Goal: Information Seeking & Learning: Learn about a topic

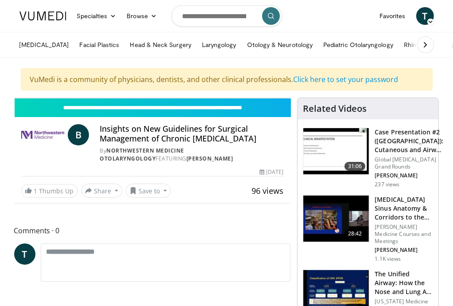
click at [197, 132] on h4 "Insights on New Guidelines for Surgical Management of Chronic [MEDICAL_DATA]" at bounding box center [192, 133] width 184 height 19
click at [82, 134] on span "B" at bounding box center [78, 134] width 21 height 21
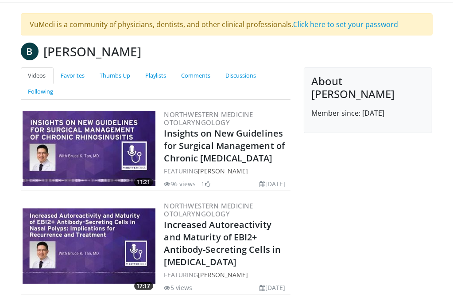
scroll to position [89, 0]
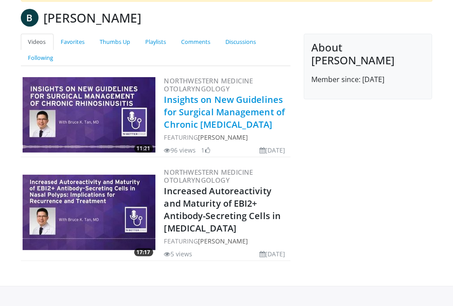
click at [211, 106] on link "Insights on New Guidelines for Surgical Management of Chronic [MEDICAL_DATA]" at bounding box center [224, 111] width 121 height 37
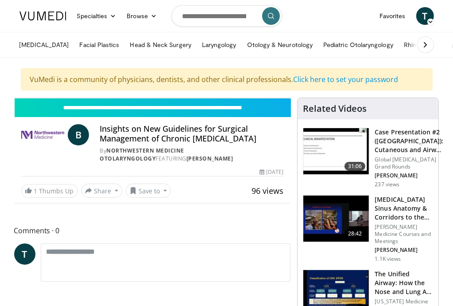
click at [156, 136] on h4 "Insights on New Guidelines for Surgical Management of Chronic [MEDICAL_DATA]" at bounding box center [192, 133] width 184 height 19
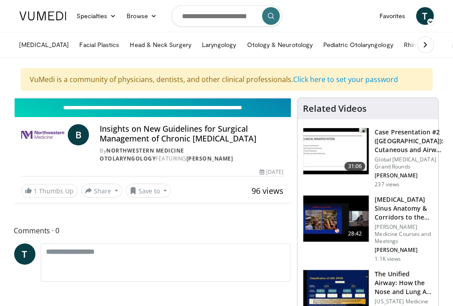
click at [164, 106] on input "**********" at bounding box center [153, 107] width 277 height 19
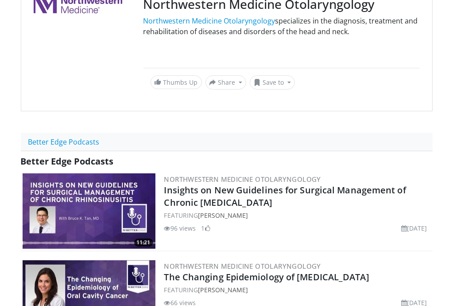
scroll to position [177, 0]
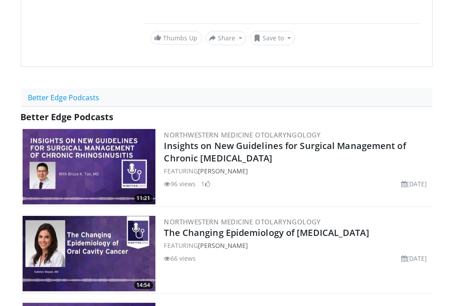
click at [77, 163] on img at bounding box center [89, 166] width 133 height 75
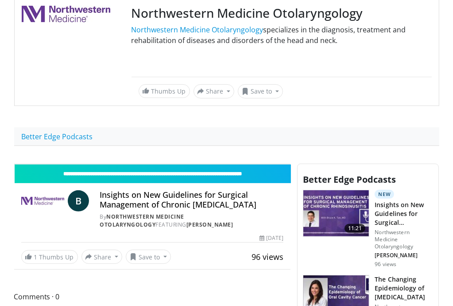
scroll to position [177, 0]
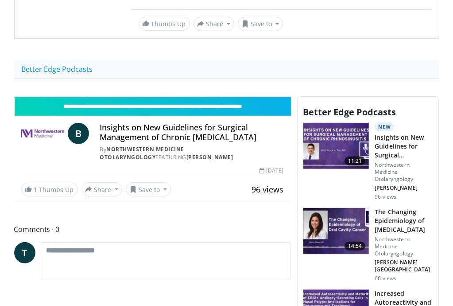
click at [356, 162] on span "11:21" at bounding box center [355, 160] width 21 height 9
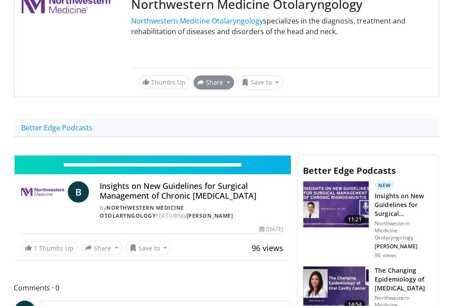
scroll to position [133, 0]
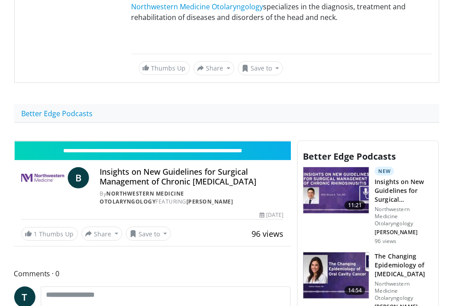
click at [77, 176] on span "B" at bounding box center [78, 177] width 21 height 21
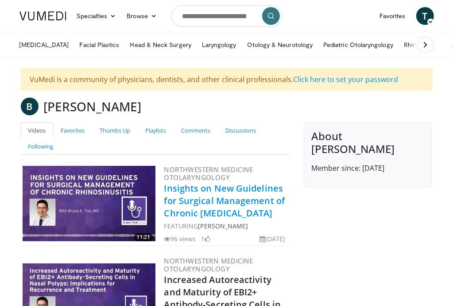
click at [200, 199] on link "Insights on New Guidelines for Surgical Management of Chronic [MEDICAL_DATA]" at bounding box center [224, 200] width 121 height 37
